Goal: Feedback & Contribution: Submit feedback/report problem

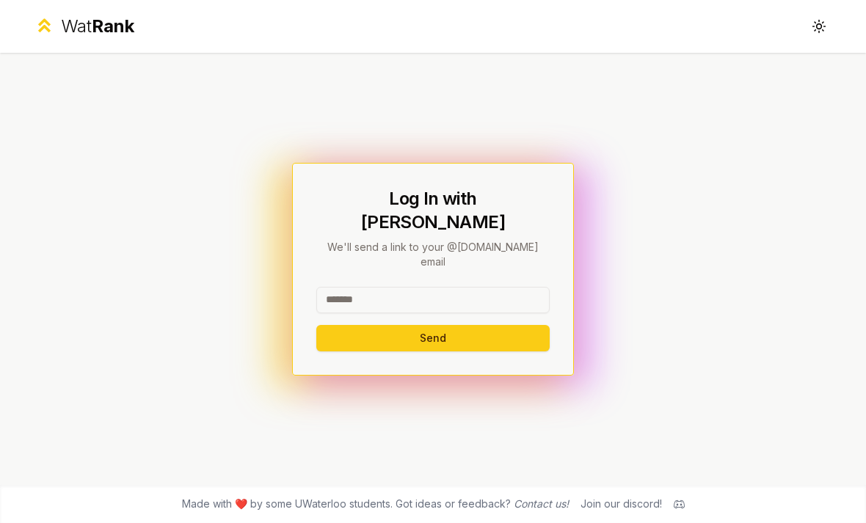
click at [518, 304] on input at bounding box center [432, 300] width 233 height 26
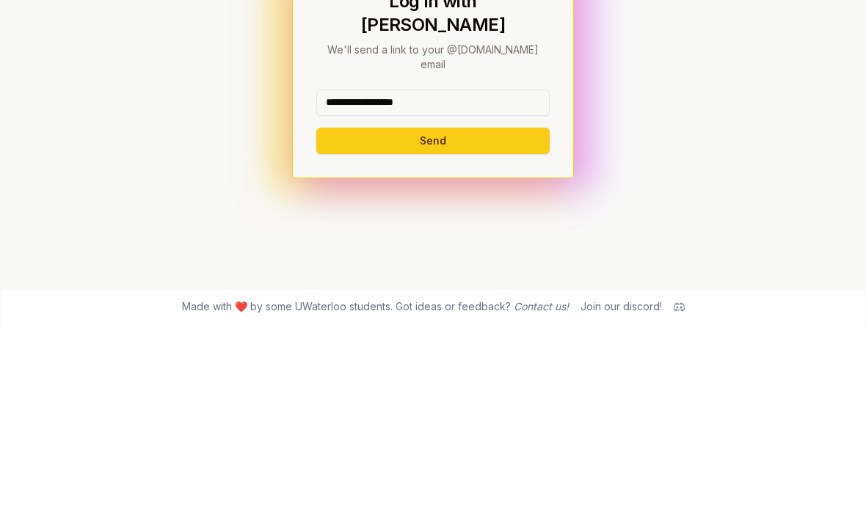
click at [453, 166] on div "**********" at bounding box center [433, 269] width 282 height 213
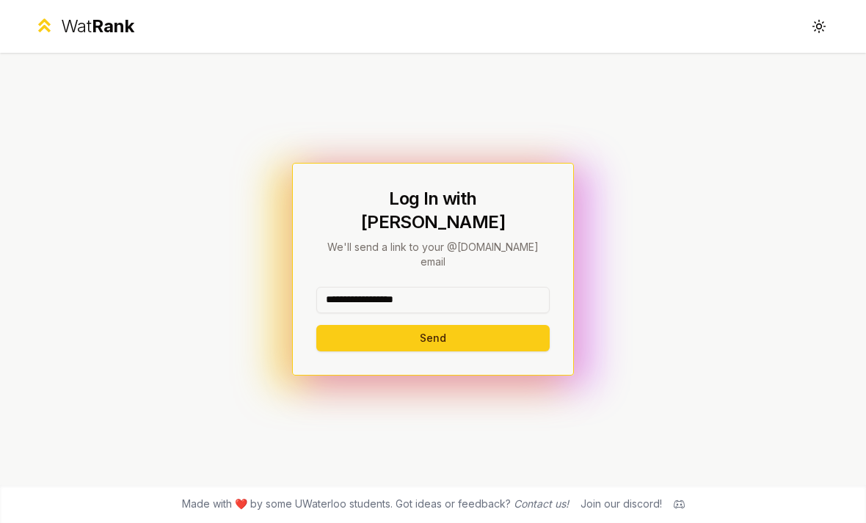
click at [492, 325] on button "Send" at bounding box center [432, 338] width 233 height 26
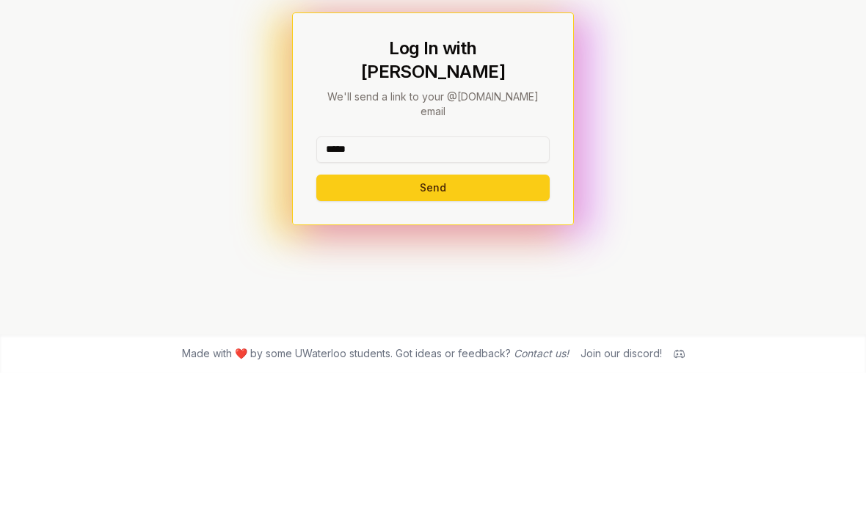
type input "*****"
click at [511, 325] on button "Send" at bounding box center [432, 338] width 233 height 26
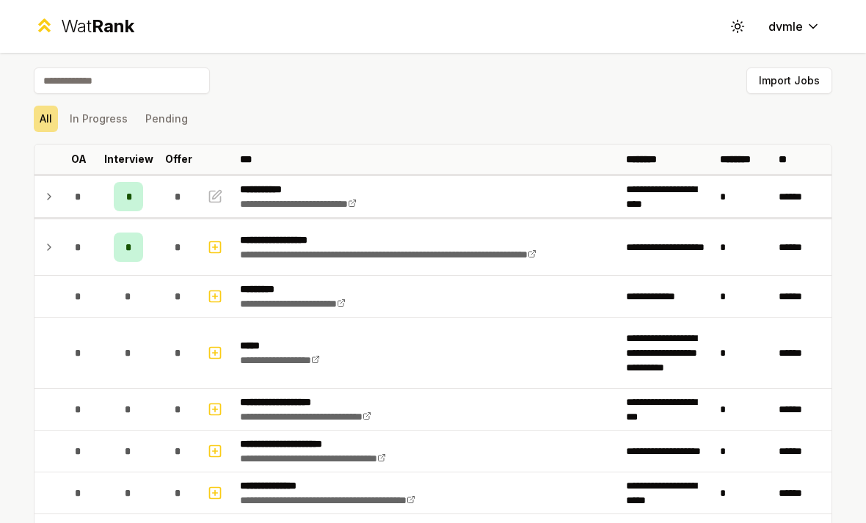
click at [51, 241] on icon at bounding box center [49, 248] width 12 height 18
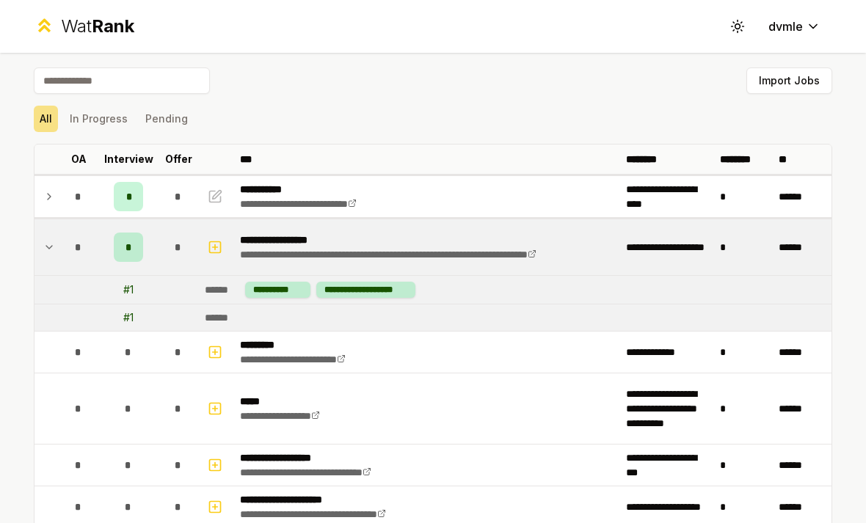
click at [122, 289] on td "# 1" at bounding box center [128, 290] width 59 height 28
click at [128, 313] on div "# 1" at bounding box center [128, 318] width 10 height 15
click at [287, 292] on div "**********" at bounding box center [277, 290] width 65 height 16
click at [221, 287] on div "******" at bounding box center [222, 290] width 35 height 15
click at [217, 245] on icon "button" at bounding box center [215, 248] width 15 height 18
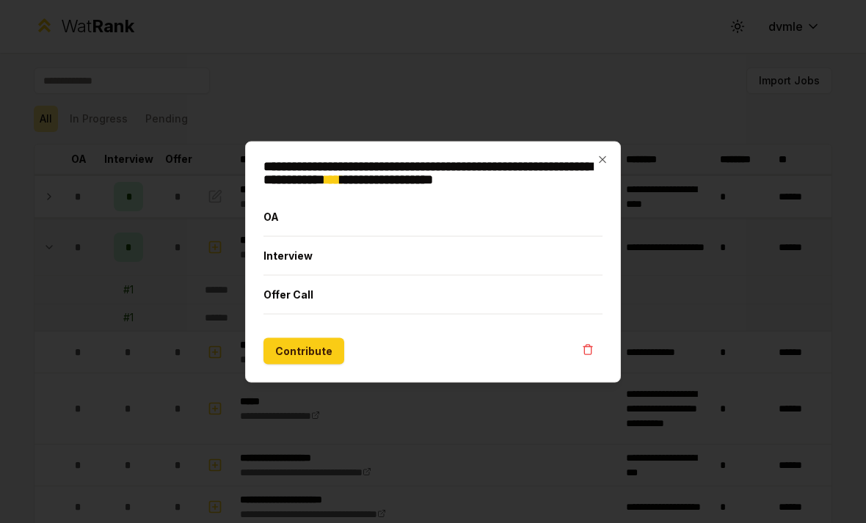
click at [129, 271] on div at bounding box center [433, 261] width 866 height 523
click at [98, 273] on div at bounding box center [433, 261] width 866 height 523
click at [598, 167] on h2 "**********" at bounding box center [433, 172] width 339 height 26
click at [601, 163] on icon "button" at bounding box center [603, 159] width 12 height 12
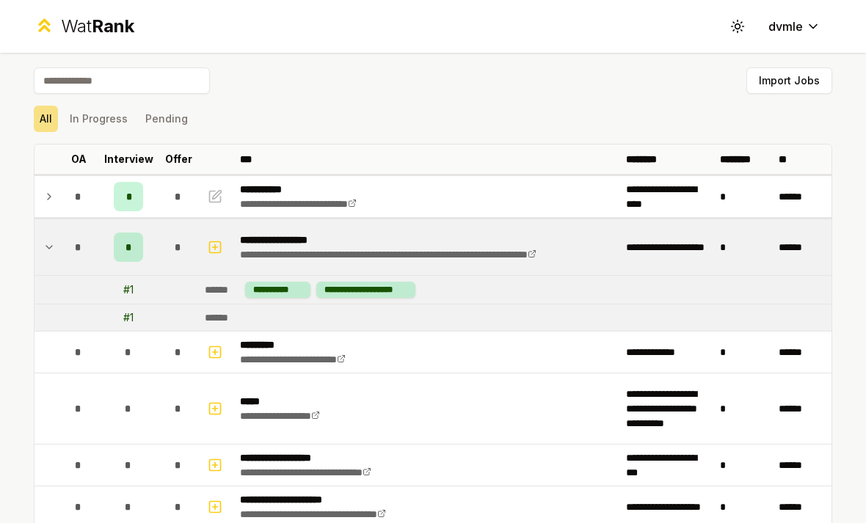
click at [54, 200] on icon at bounding box center [49, 197] width 12 height 18
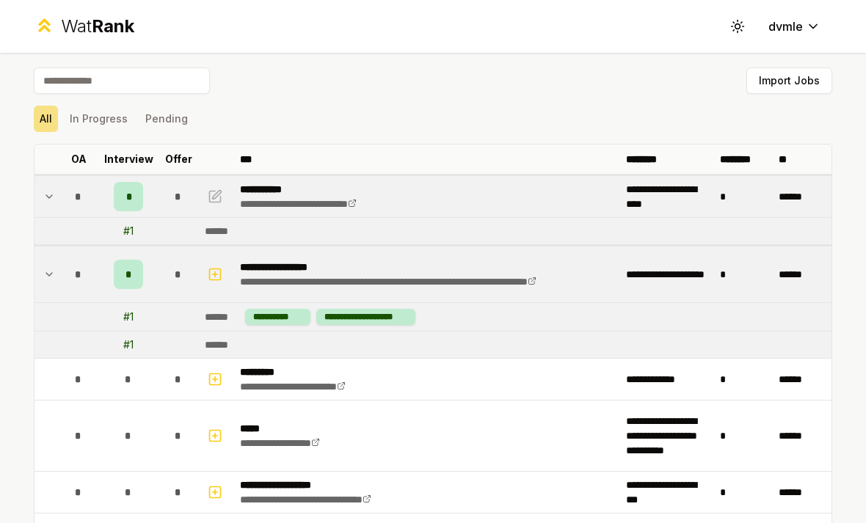
click at [213, 192] on icon "button" at bounding box center [215, 197] width 15 height 18
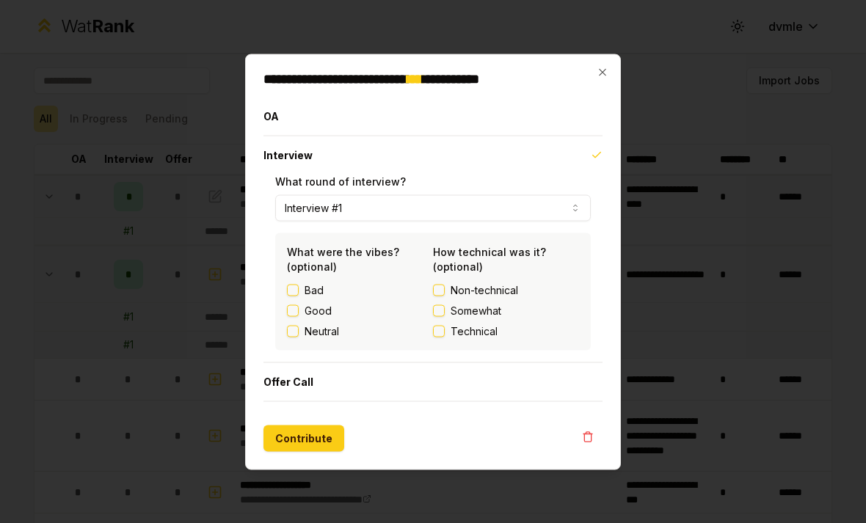
click at [471, 334] on span "Technical" at bounding box center [474, 331] width 47 height 15
click at [445, 334] on button "Technical" at bounding box center [439, 331] width 12 height 12
click at [293, 310] on button "Good" at bounding box center [293, 311] width 12 height 12
click at [435, 395] on button "Offer Call" at bounding box center [433, 382] width 339 height 38
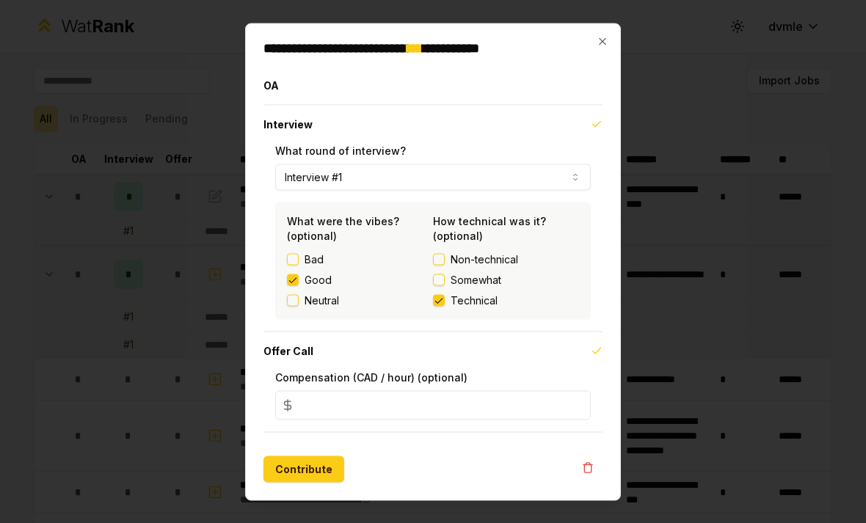
click at [531, 338] on button "Offer Call" at bounding box center [433, 351] width 339 height 38
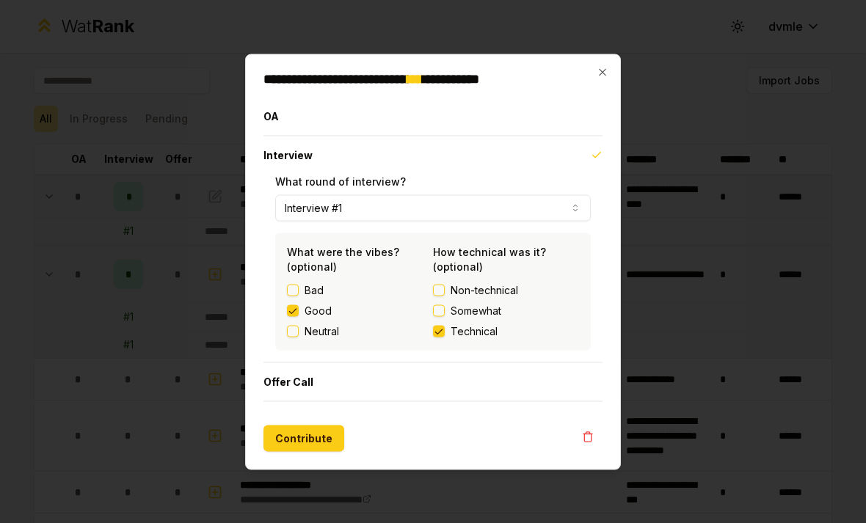
click at [336, 446] on button "Contribute" at bounding box center [304, 438] width 81 height 26
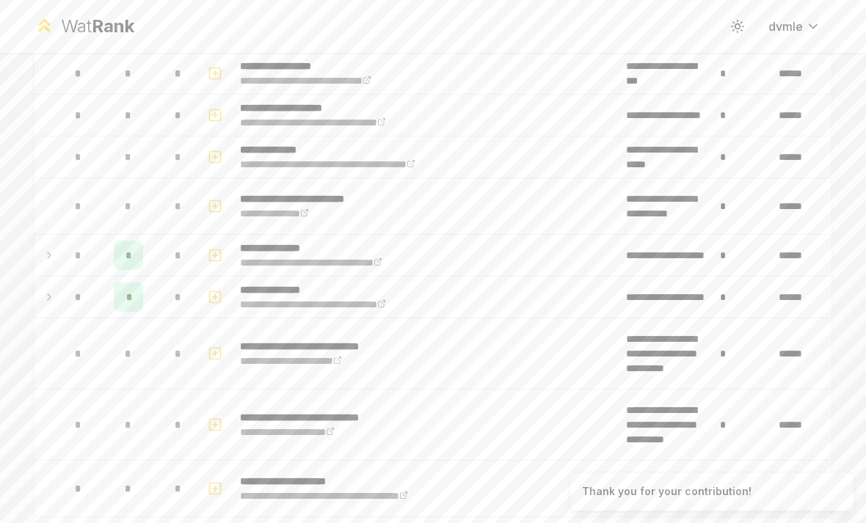
scroll to position [352, 0]
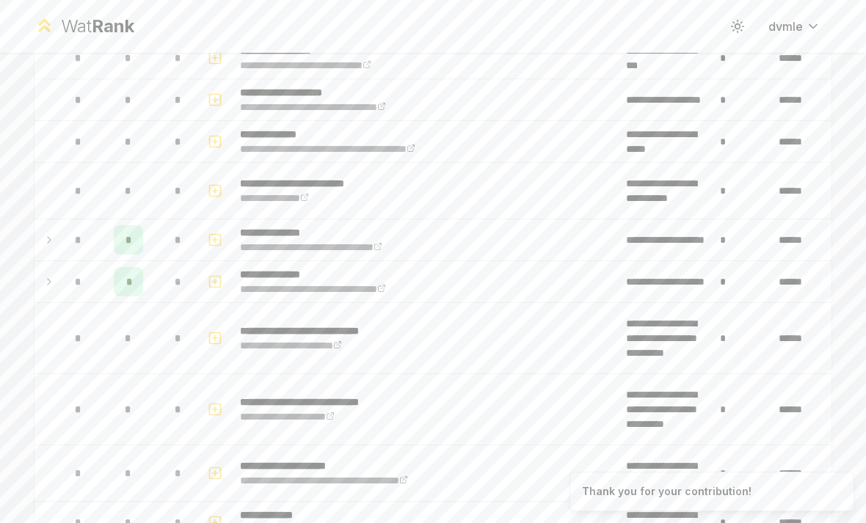
click at [54, 242] on icon at bounding box center [49, 240] width 12 height 18
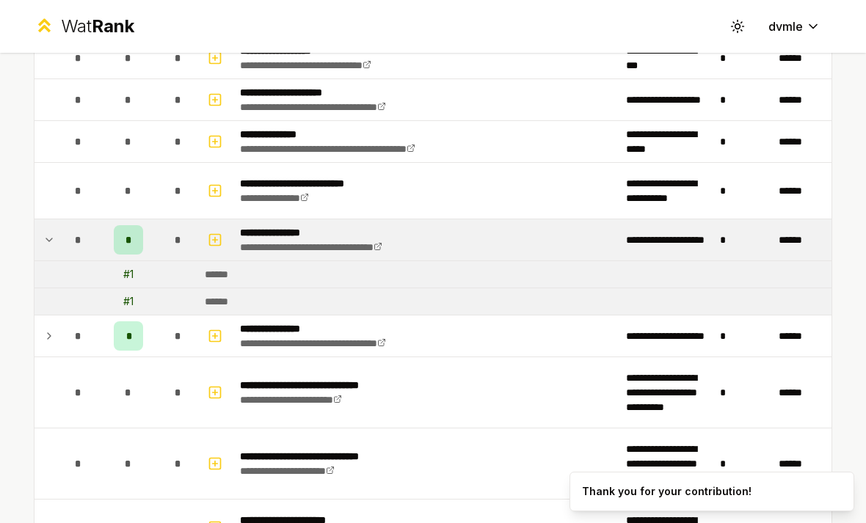
click at [233, 269] on div "******" at bounding box center [222, 274] width 35 height 15
click at [76, 330] on span "*" at bounding box center [78, 336] width 7 height 15
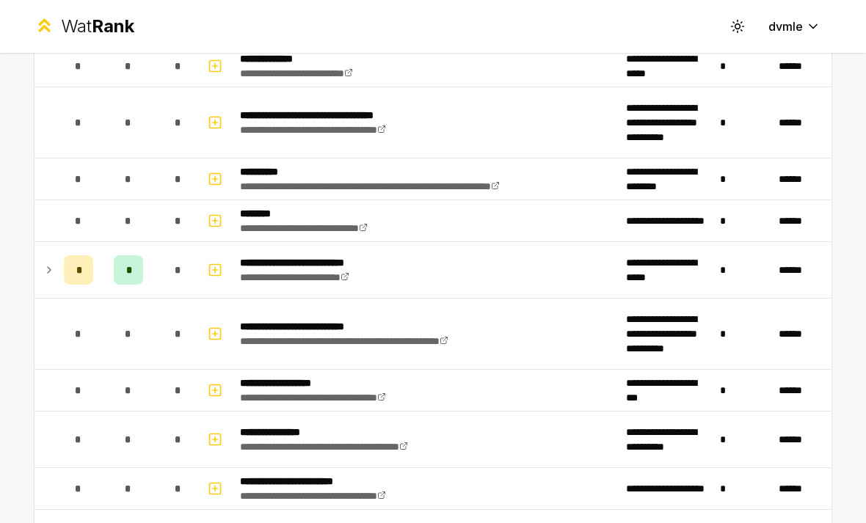
scroll to position [879, 0]
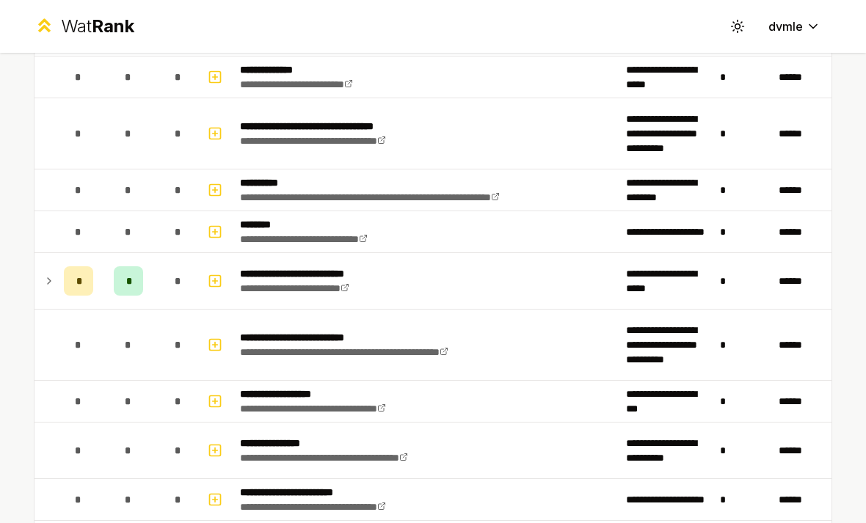
click at [39, 279] on td at bounding box center [46, 281] width 23 height 56
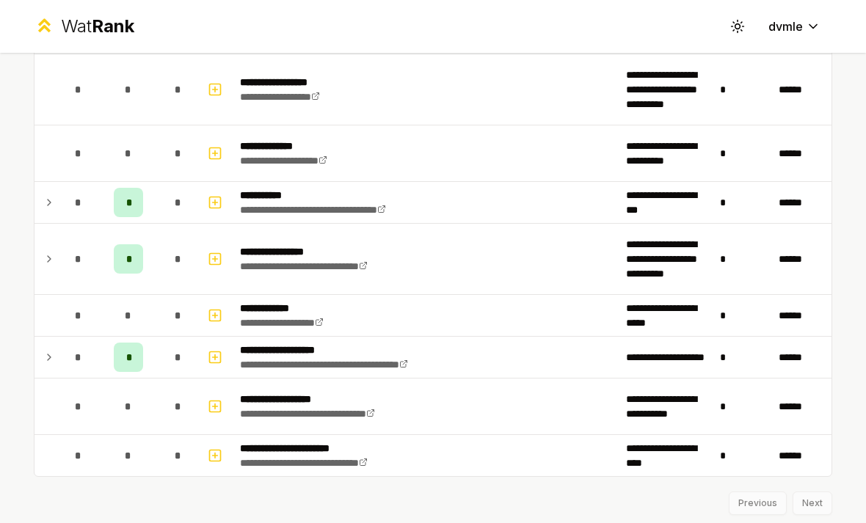
scroll to position [2105, 0]
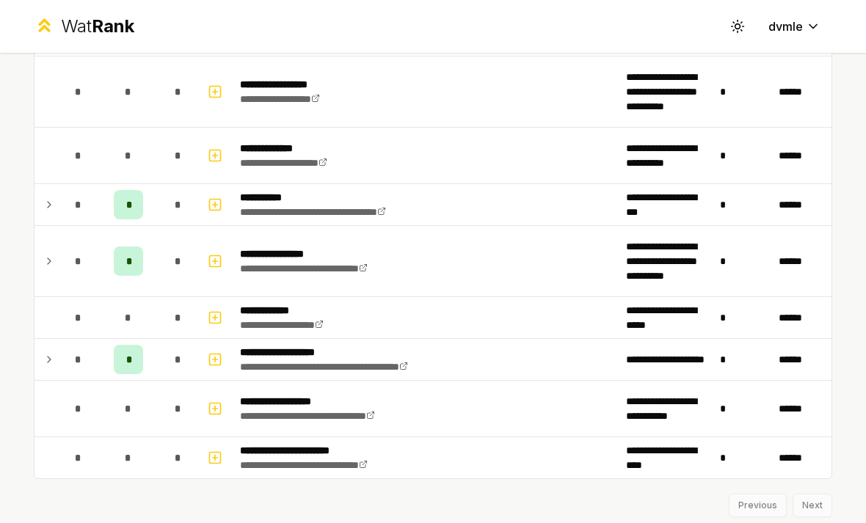
click at [472, 510] on div "Previous Next" at bounding box center [433, 498] width 799 height 38
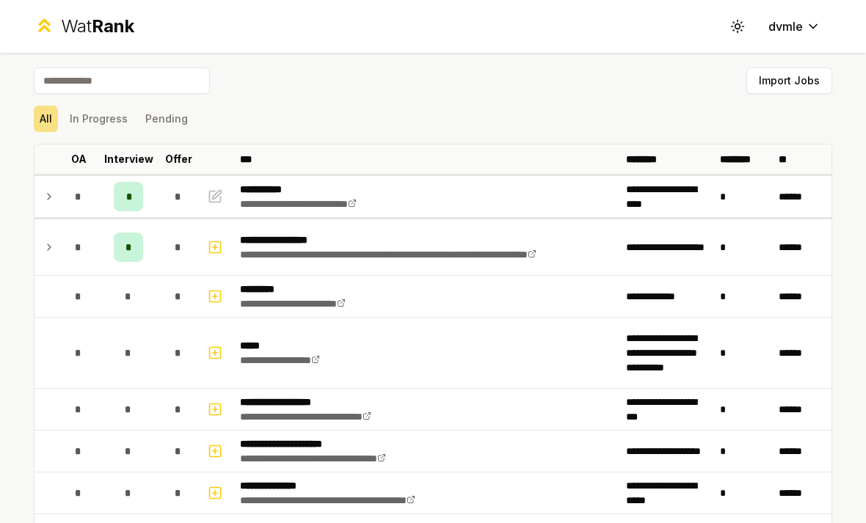
scroll to position [0, 0]
click at [112, 118] on button "In Progress" at bounding box center [99, 119] width 70 height 26
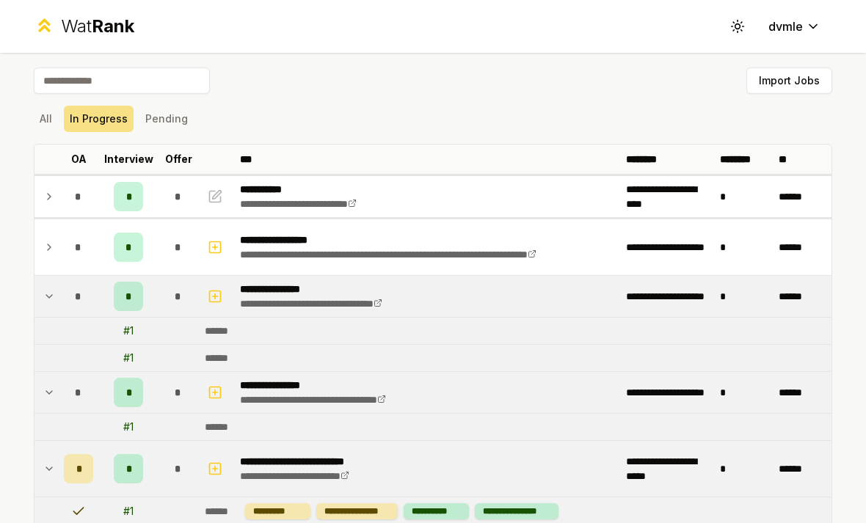
click at [187, 93] on input at bounding box center [122, 81] width 176 height 26
click at [358, 84] on div "Import Jobs" at bounding box center [433, 84] width 799 height 32
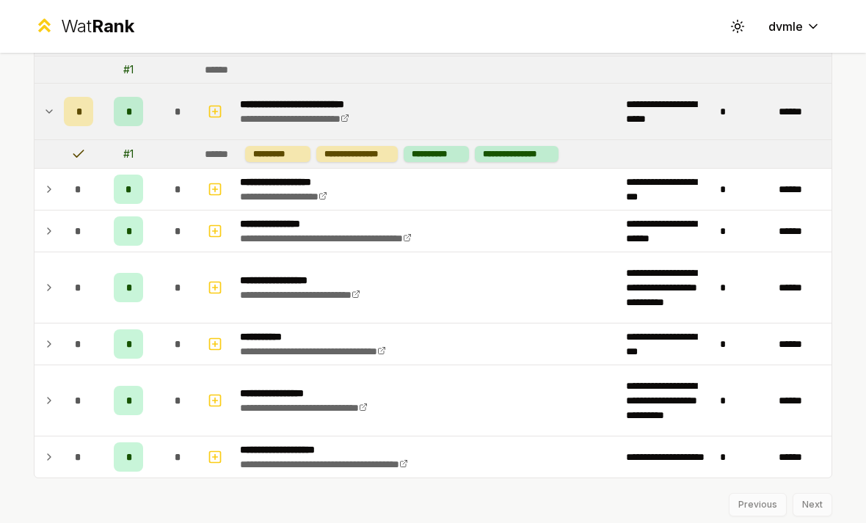
scroll to position [357, 0]
